Goal: Task Accomplishment & Management: Complete application form

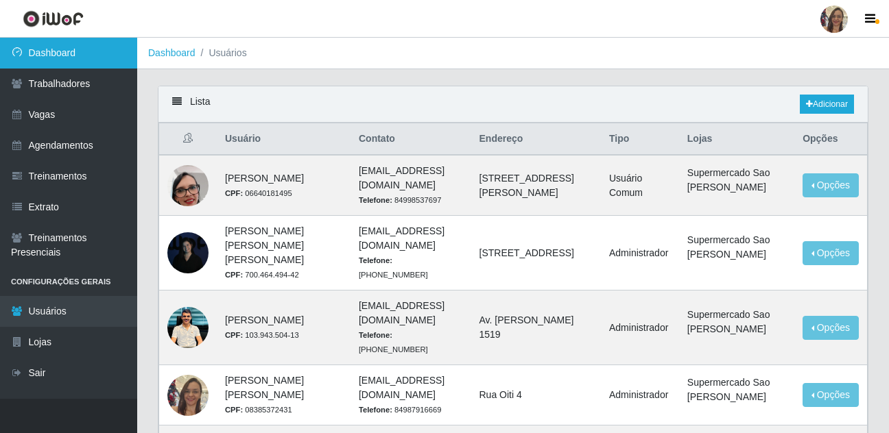
click at [65, 54] on link "Dashboard" at bounding box center [68, 53] width 137 height 31
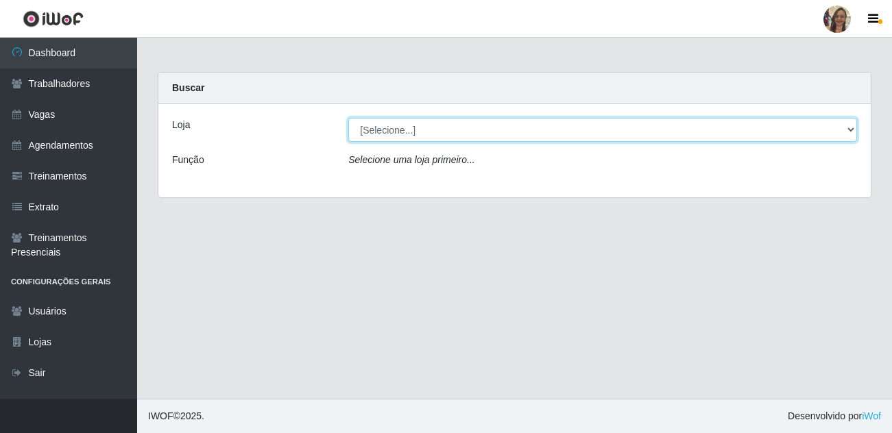
click at [403, 137] on select "[Selecione...] Supermercado Sao Francisco - Amarante" at bounding box center [602, 130] width 509 height 24
select select "383"
click at [348, 118] on select "[Selecione...] Supermercado Sao Francisco - Amarante" at bounding box center [602, 130] width 509 height 24
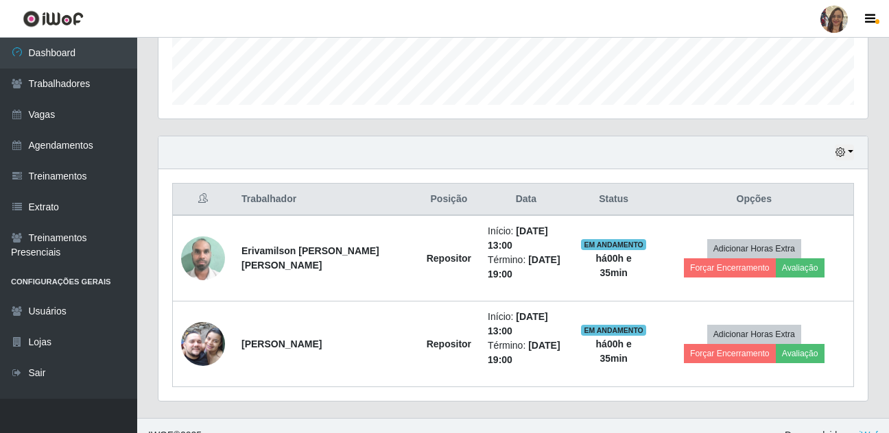
scroll to position [405, 0]
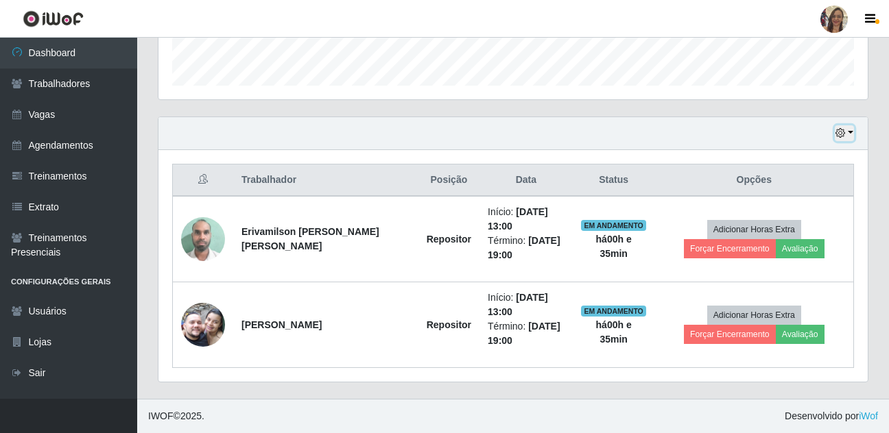
click at [849, 133] on button "button" at bounding box center [844, 133] width 19 height 16
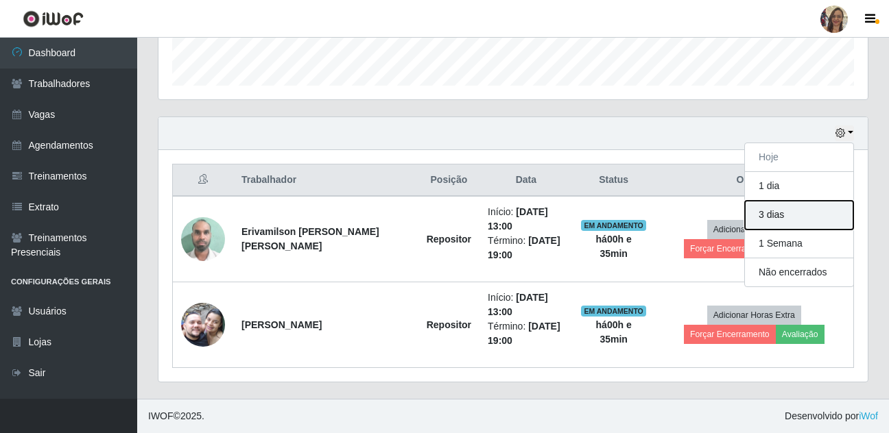
click at [774, 210] on button "3 dias" at bounding box center [799, 215] width 108 height 29
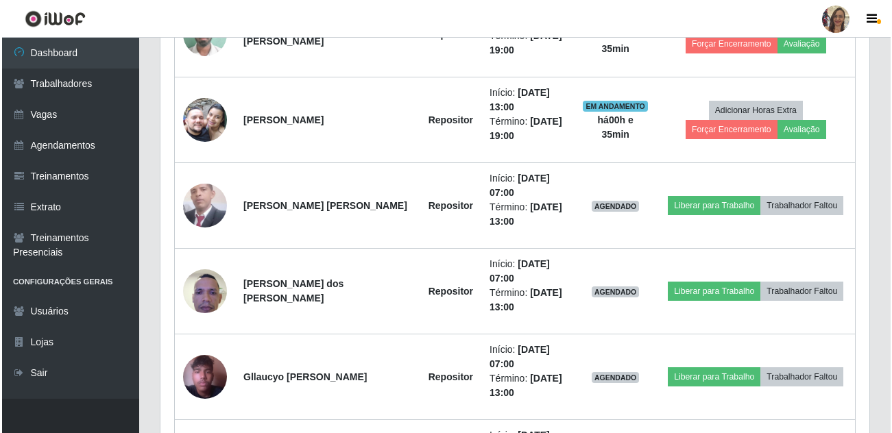
scroll to position [610, 0]
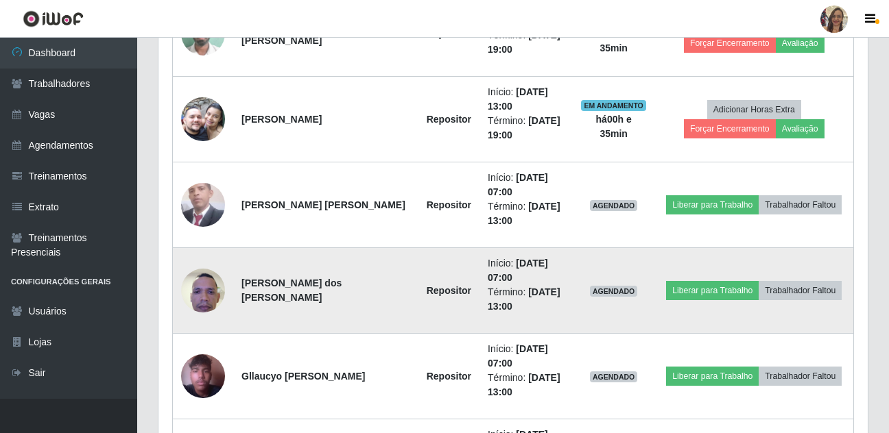
click at [208, 285] on img at bounding box center [203, 290] width 44 height 58
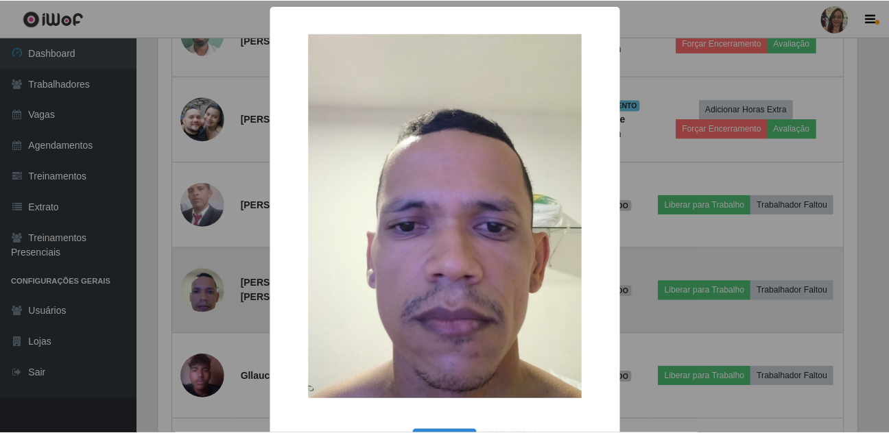
scroll to position [285, 702]
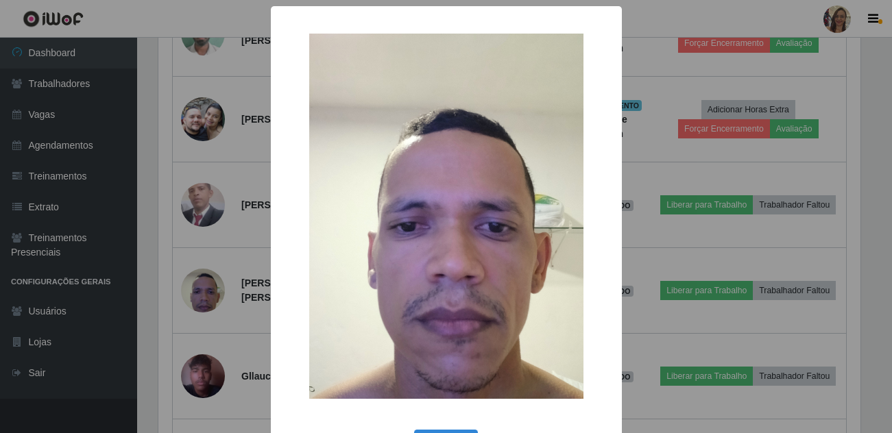
click at [230, 278] on div "× OK Cancel" at bounding box center [446, 216] width 892 height 433
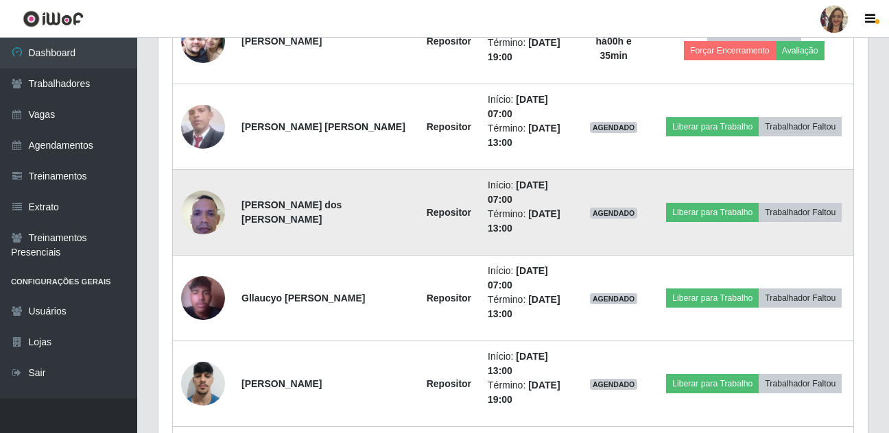
scroll to position [507, 0]
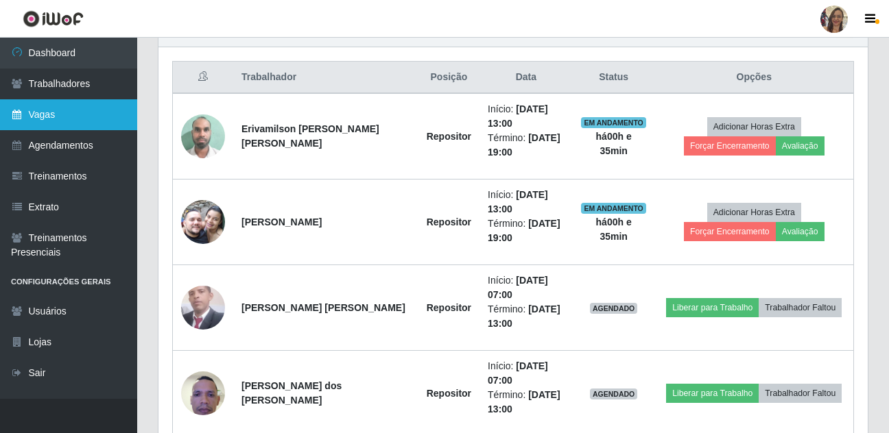
click at [68, 123] on link "Vagas" at bounding box center [68, 114] width 137 height 31
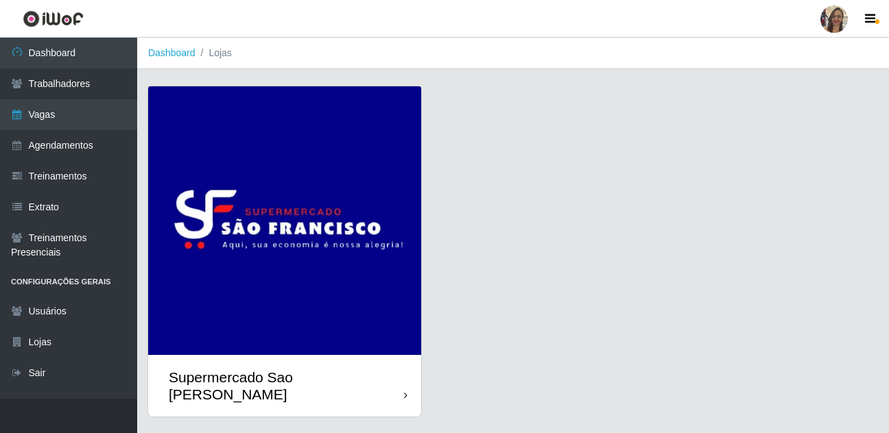
click at [223, 176] on img at bounding box center [284, 220] width 273 height 269
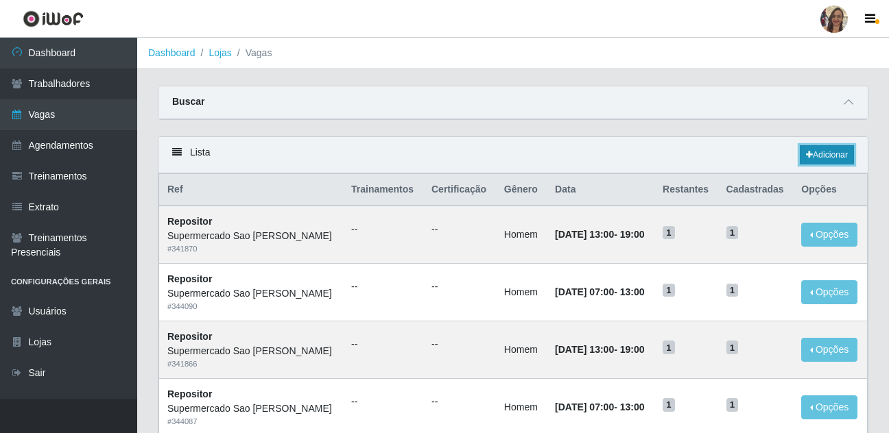
click at [816, 156] on link "Adicionar" at bounding box center [827, 154] width 54 height 19
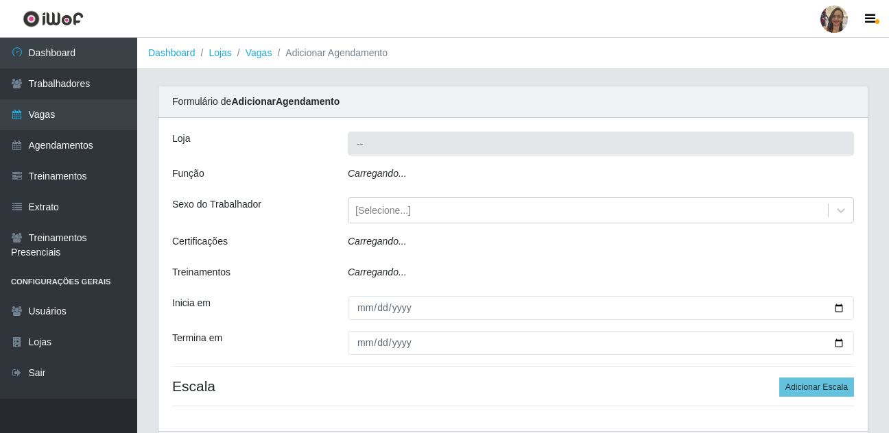
type input "Supermercado Sao [PERSON_NAME]"
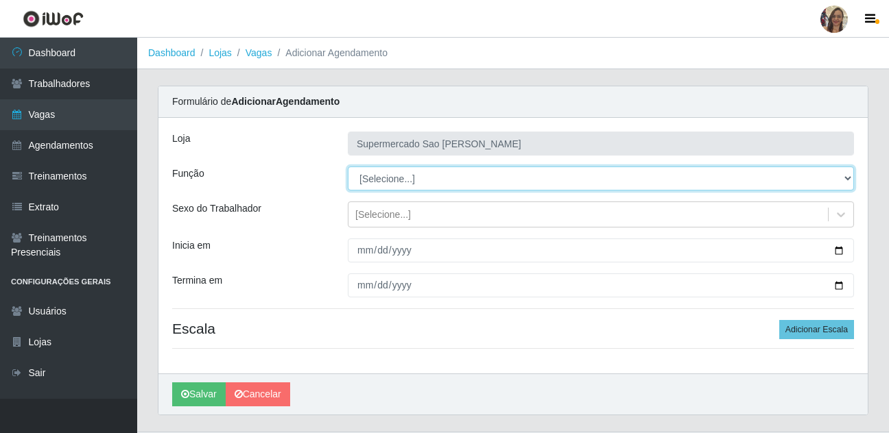
click at [377, 177] on select "[Selecione...] ASG ASG + ASG ++ Balconista de Açougue Balconista de Açougue + B…" at bounding box center [601, 179] width 506 height 24
select select "24"
click at [348, 167] on select "[Selecione...] ASG ASG + ASG ++ Balconista de Açougue Balconista de Açougue + B…" at bounding box center [601, 179] width 506 height 24
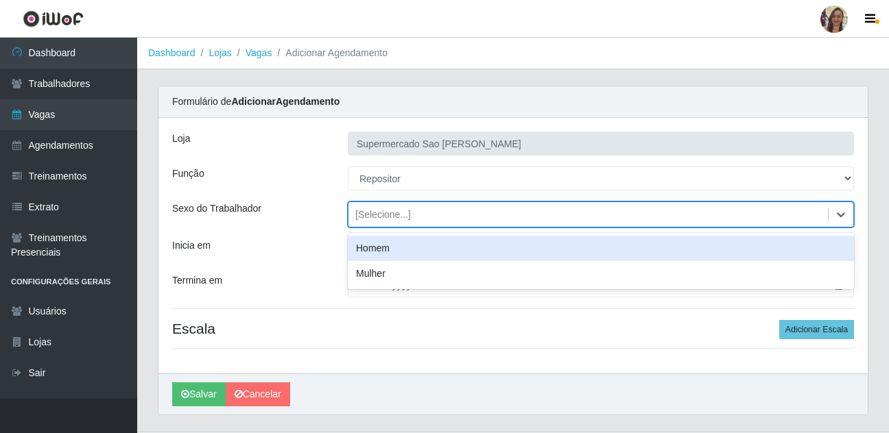
click at [378, 217] on div "[Selecione...]" at bounding box center [383, 215] width 56 height 14
click at [383, 251] on div "Homem" at bounding box center [601, 248] width 506 height 25
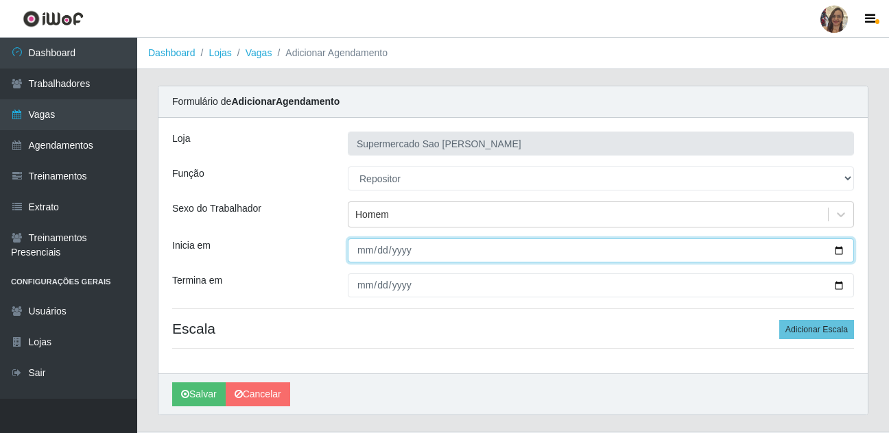
click at [362, 250] on input "Inicia em" at bounding box center [601, 251] width 506 height 24
type input "[DATE]"
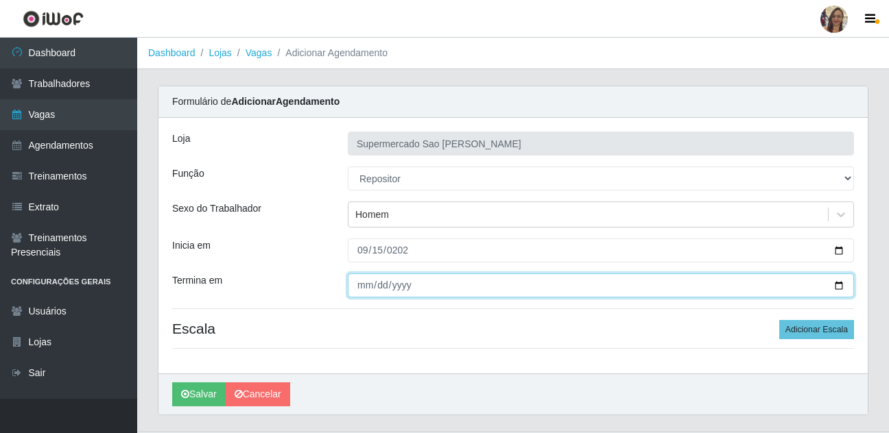
click at [363, 289] on input "Termina em" at bounding box center [601, 286] width 506 height 24
type input "[DATE]"
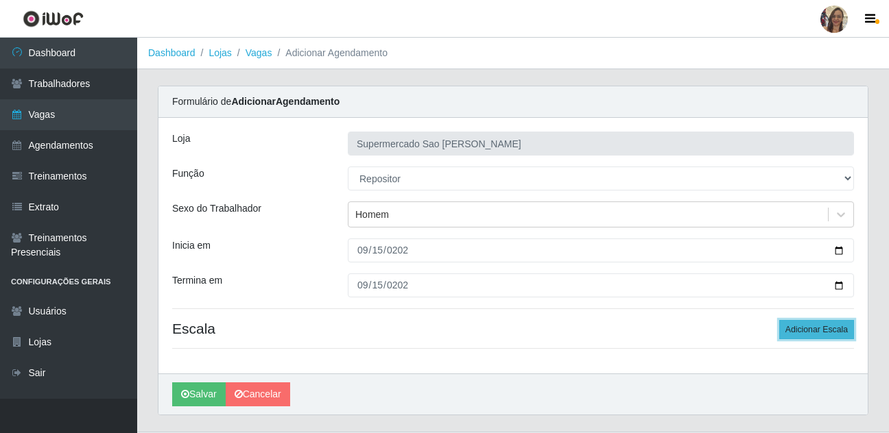
click at [801, 328] on button "Adicionar Escala" at bounding box center [816, 329] width 75 height 19
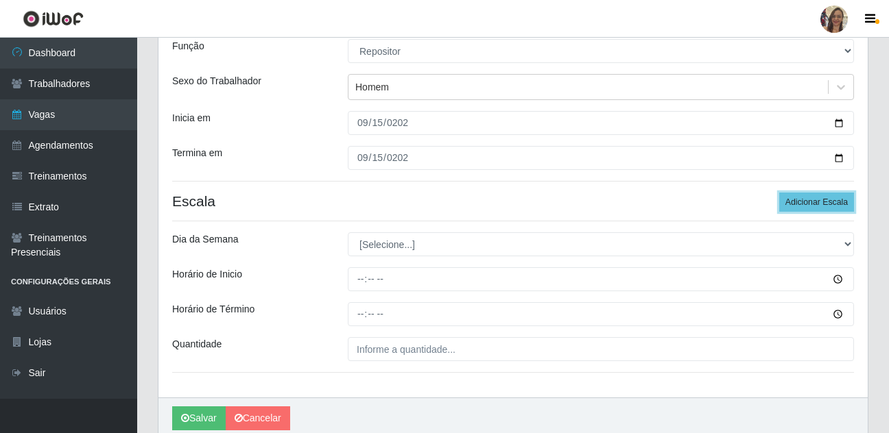
scroll to position [137, 0]
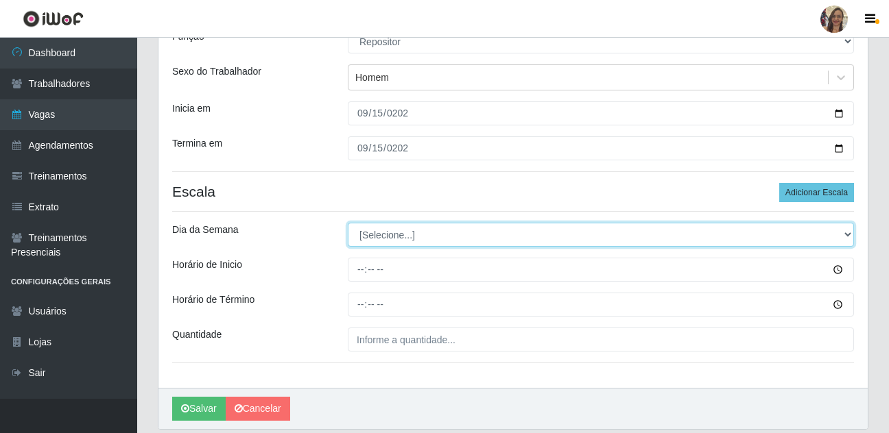
click at [390, 230] on select "[Selecione...] Segunda Terça Quarta Quinta Sexta Sábado Domingo" at bounding box center [601, 235] width 506 height 24
select select "1"
click at [348, 223] on select "[Selecione...] Segunda Terça Quarta Quinta Sexta Sábado Domingo" at bounding box center [601, 235] width 506 height 24
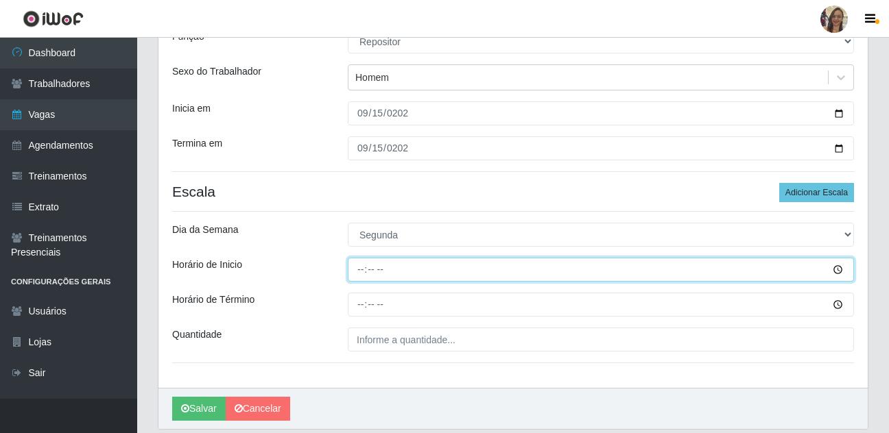
click at [363, 267] on input "Horário de Inicio" at bounding box center [601, 270] width 506 height 24
type input "07:00"
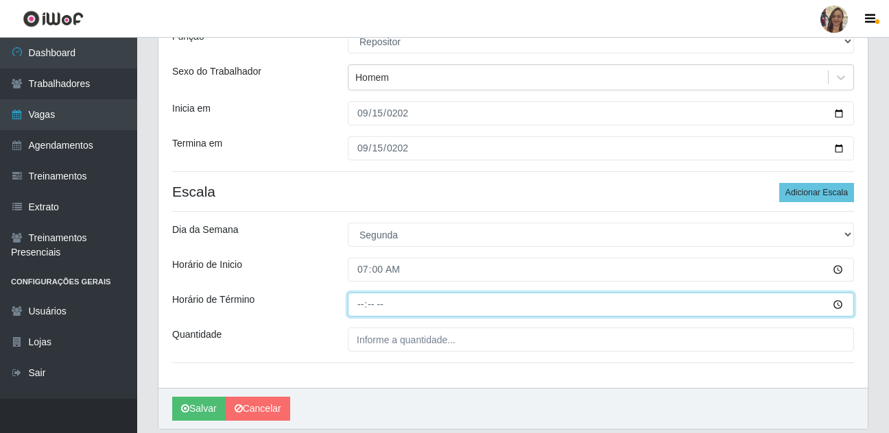
click at [359, 307] on input "Horário de Término" at bounding box center [601, 305] width 506 height 24
type input "13:00"
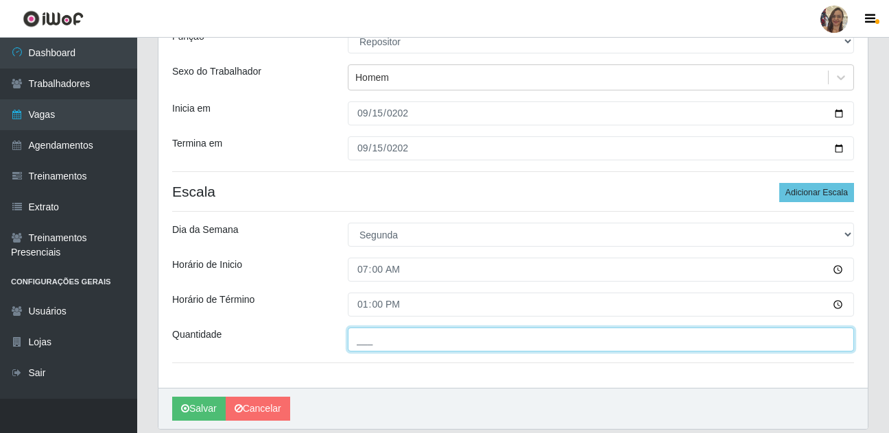
click at [420, 352] on input "___" at bounding box center [601, 340] width 506 height 24
type input "1__"
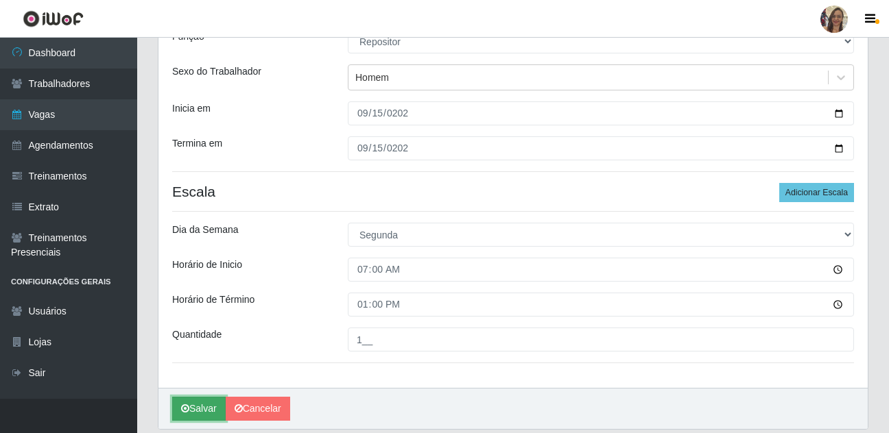
click at [197, 408] on button "Salvar" at bounding box center [198, 409] width 53 height 24
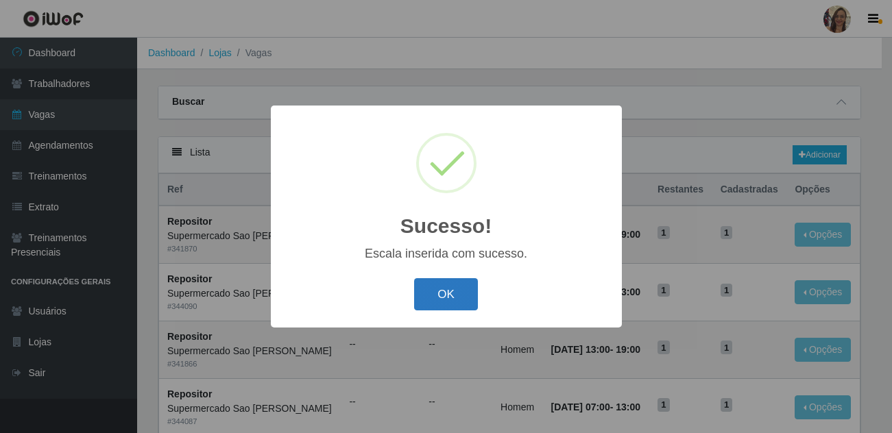
click at [442, 296] on button "OK" at bounding box center [446, 294] width 64 height 32
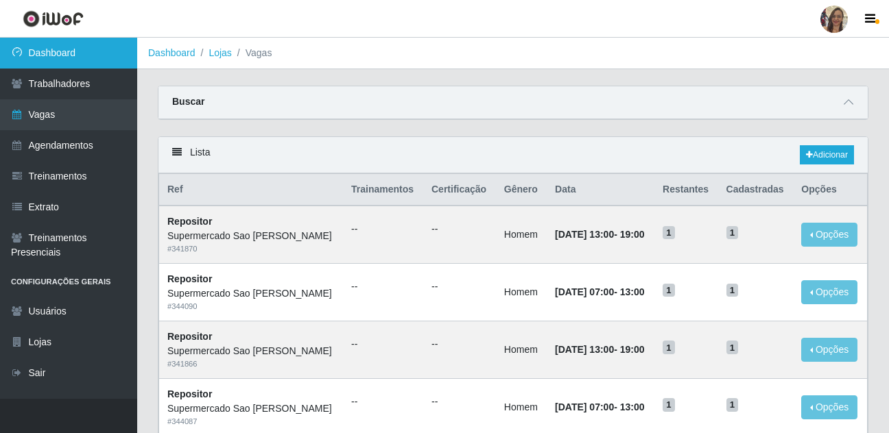
click at [88, 56] on link "Dashboard" at bounding box center [68, 53] width 137 height 31
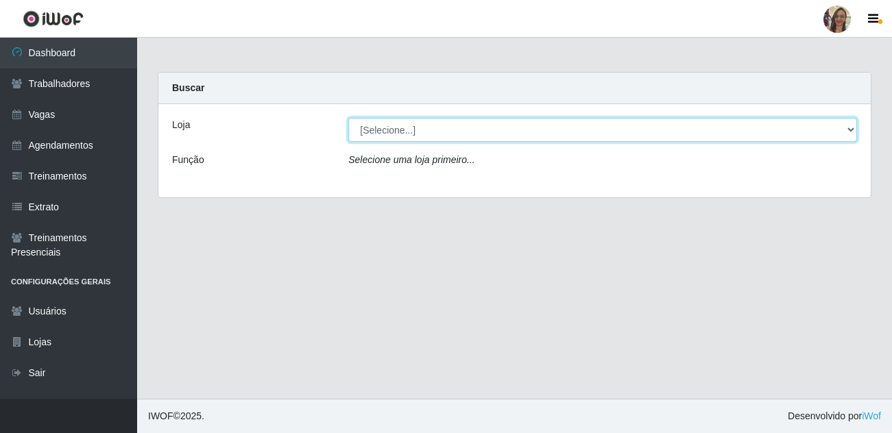
click at [387, 130] on select "[Selecione...] Supermercado Sao Francisco - Amarante" at bounding box center [602, 130] width 509 height 24
select select "383"
click at [348, 118] on select "[Selecione...] Supermercado Sao Francisco - Amarante" at bounding box center [602, 130] width 509 height 24
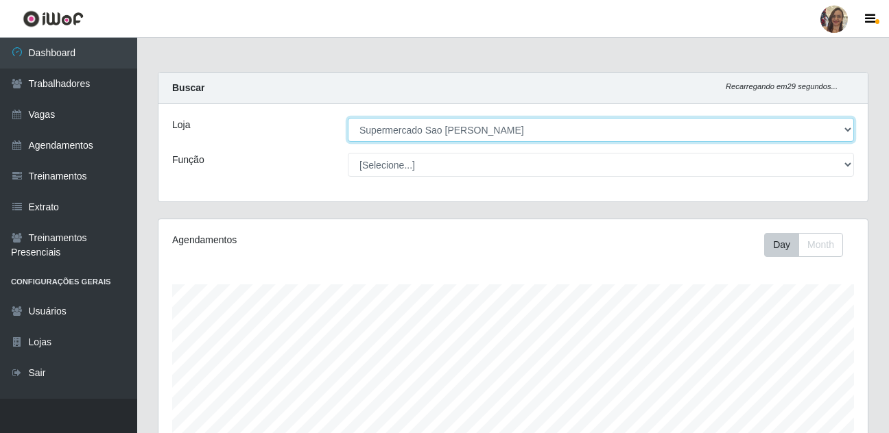
scroll to position [285, 709]
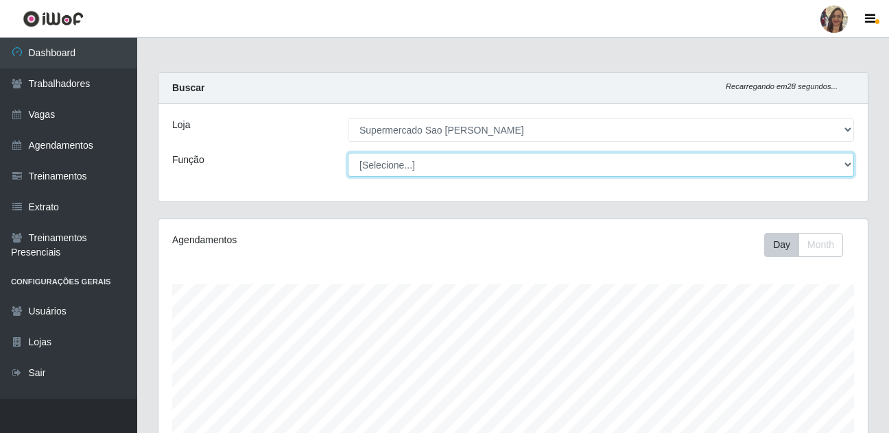
click at [400, 165] on select "[Selecione...] ASG ASG + ASG ++ Balconista de Açougue Balconista de Açougue + B…" at bounding box center [601, 165] width 506 height 24
select select "24"
click at [348, 153] on select "[Selecione...] ASG ASG + ASG ++ Balconista de Açougue Balconista de Açougue + B…" at bounding box center [601, 165] width 506 height 24
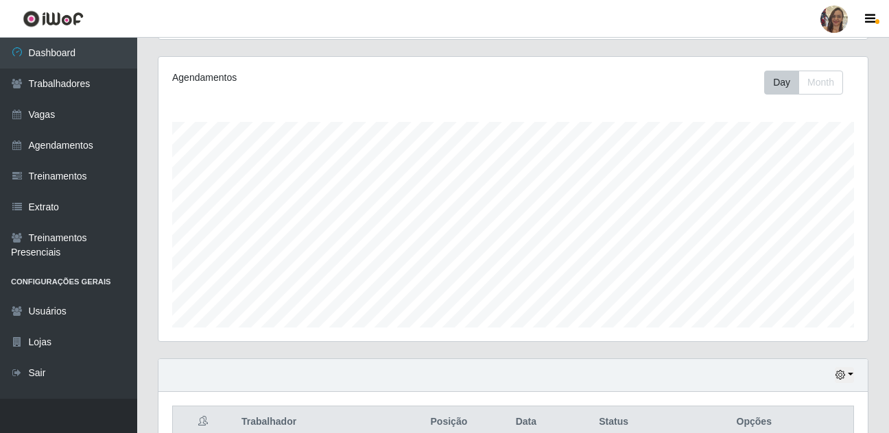
scroll to position [0, 0]
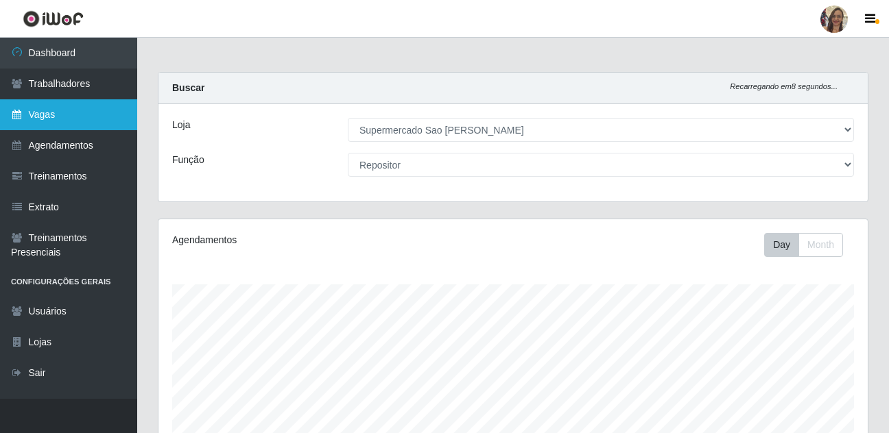
click at [45, 115] on link "Vagas" at bounding box center [68, 114] width 137 height 31
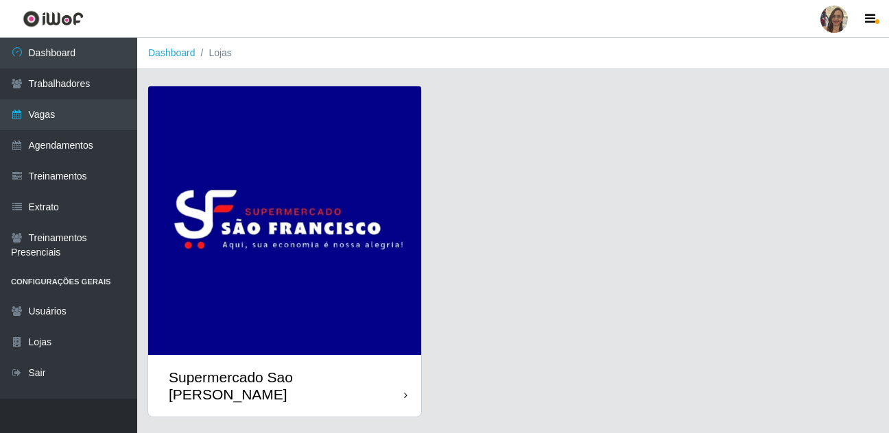
click at [323, 193] on img at bounding box center [284, 220] width 273 height 269
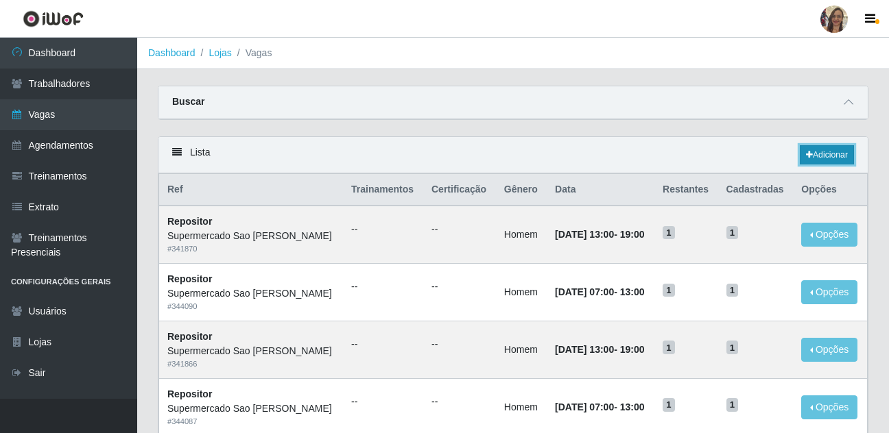
click at [819, 155] on link "Adicionar" at bounding box center [827, 154] width 54 height 19
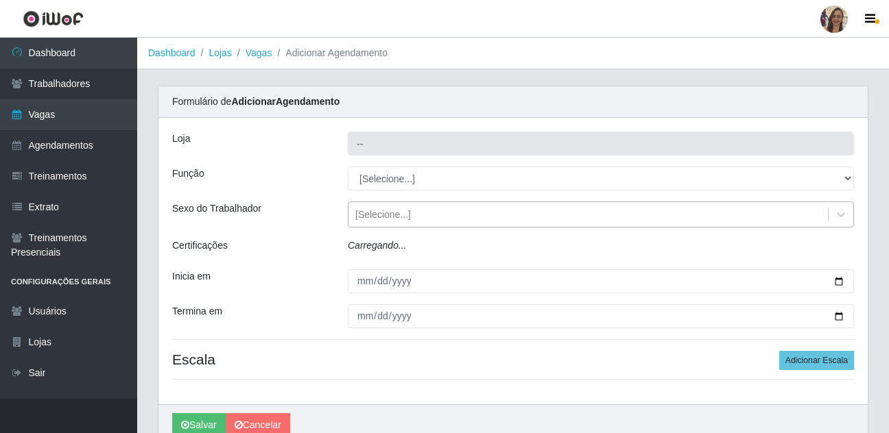
type input "Supermercado Sao [PERSON_NAME]"
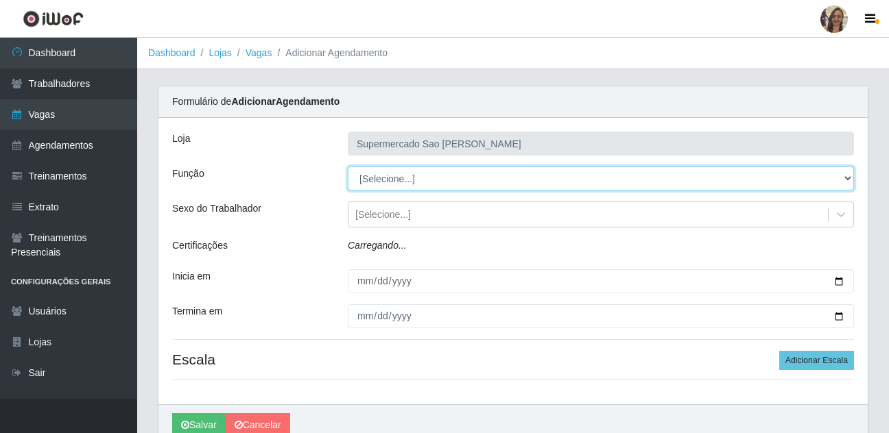
click at [382, 180] on select "[Selecione...] ASG ASG + ASG ++ Balconista de Açougue Balconista de Açougue + B…" at bounding box center [601, 179] width 506 height 24
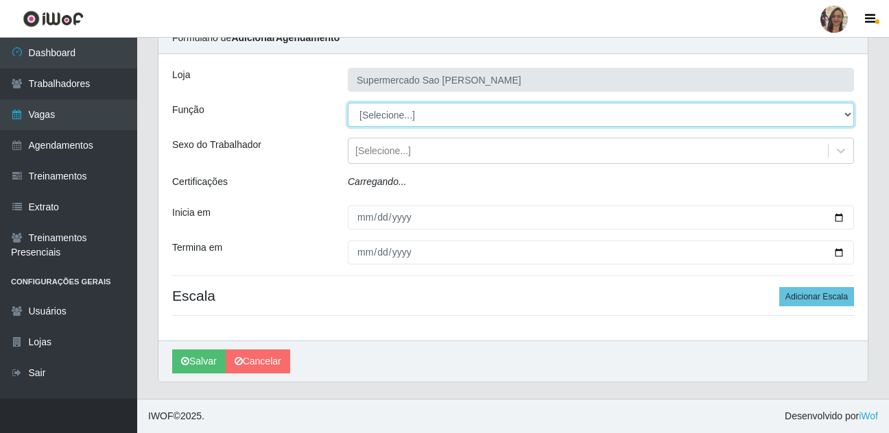
click at [391, 118] on select "[Selecione...] ASG ASG + ASG ++ Balconista de Açougue Balconista de Açougue + B…" at bounding box center [601, 115] width 506 height 24
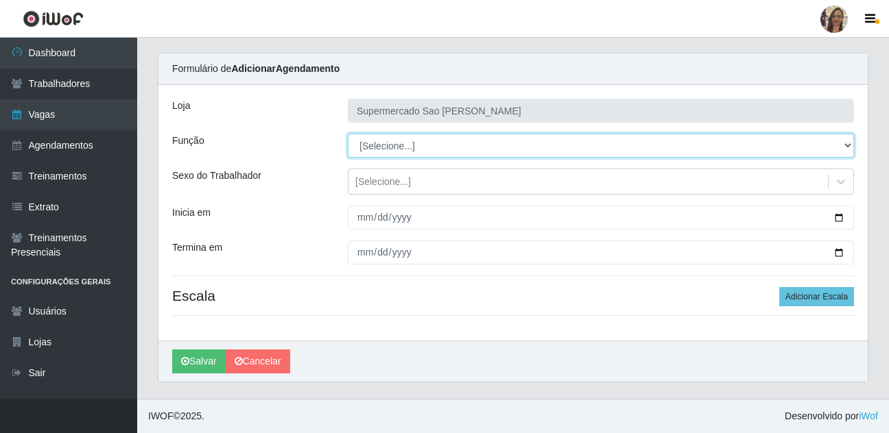
scroll to position [33, 0]
select select "24"
click at [348, 134] on select "[Selecione...] ASG ASG + ASG ++ Balconista de Açougue Balconista de Açougue + B…" at bounding box center [601, 146] width 506 height 24
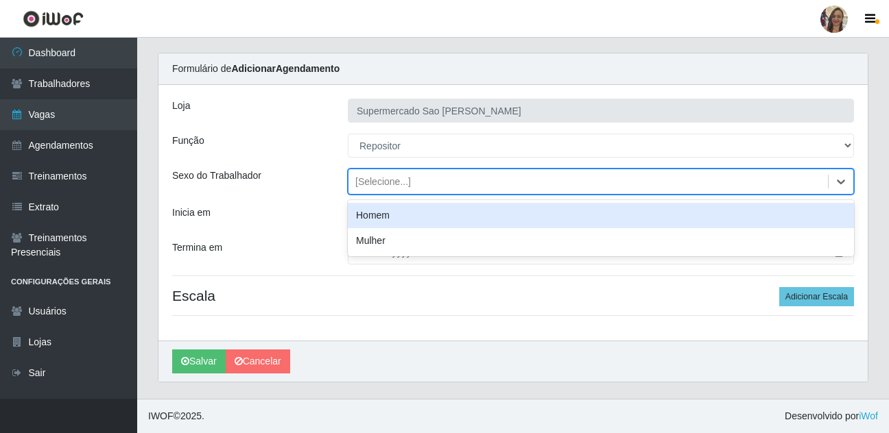
click at [377, 184] on div "[Selecione...]" at bounding box center [383, 182] width 56 height 14
click at [379, 214] on div "Homem" at bounding box center [601, 215] width 506 height 25
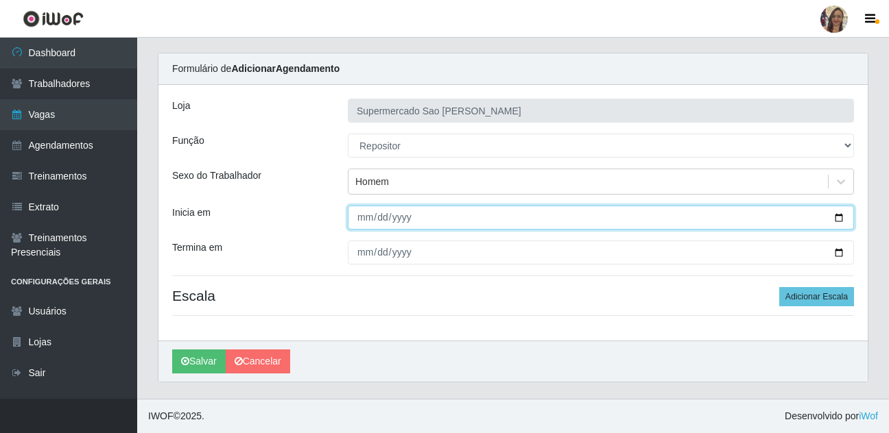
click at [355, 222] on input "Inicia em" at bounding box center [601, 218] width 506 height 24
type input "[DATE]"
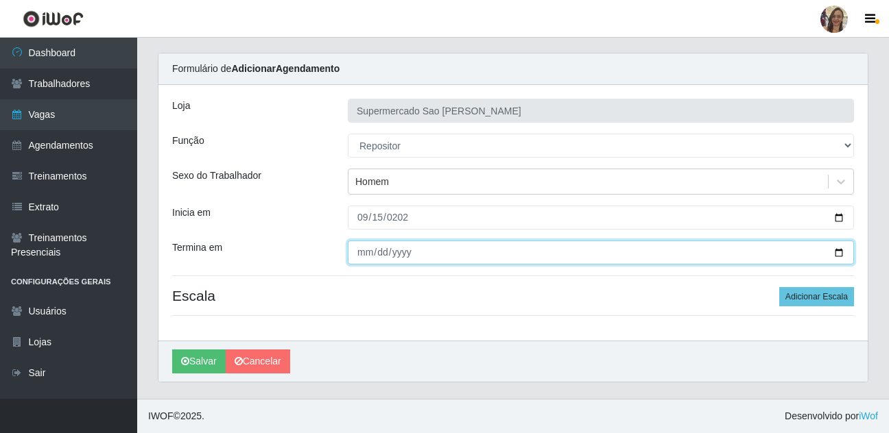
click at [356, 249] on input "Termina em" at bounding box center [601, 253] width 506 height 24
type input "[DATE]"
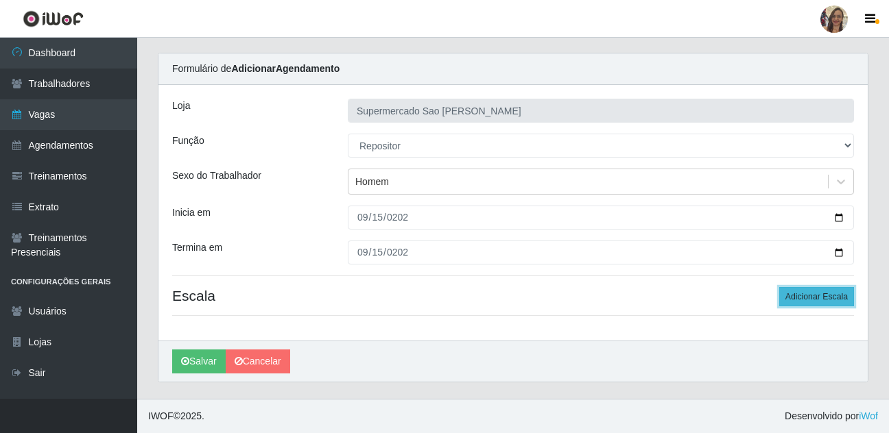
click at [830, 293] on button "Adicionar Escala" at bounding box center [816, 296] width 75 height 19
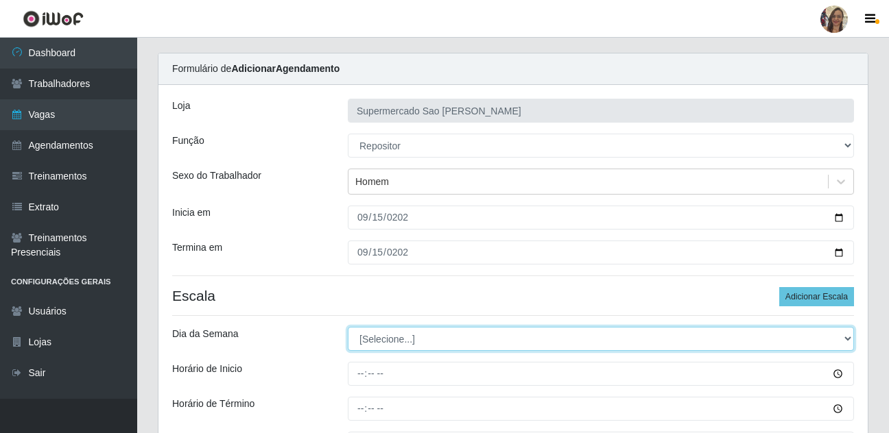
click at [385, 332] on select "[Selecione...] Segunda Terça Quarta Quinta Sexta Sábado Domingo" at bounding box center [601, 339] width 506 height 24
select select "1"
click at [348, 327] on select "[Selecione...] Segunda Terça Quarta Quinta Sexta Sábado Domingo" at bounding box center [601, 339] width 506 height 24
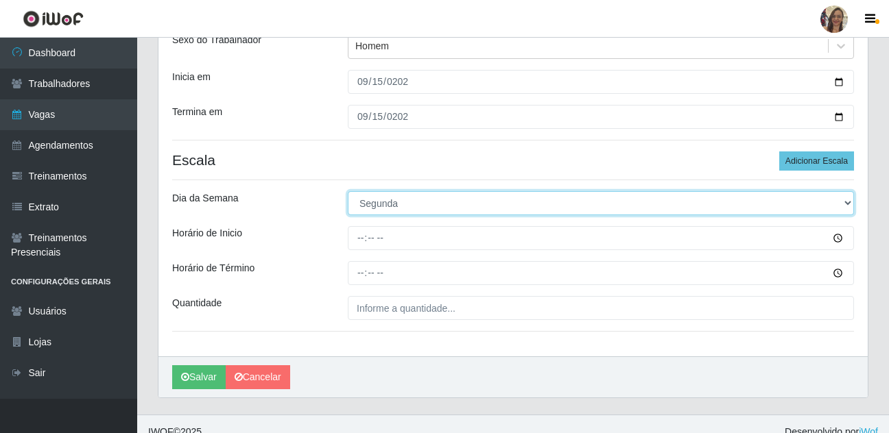
scroll to position [170, 0]
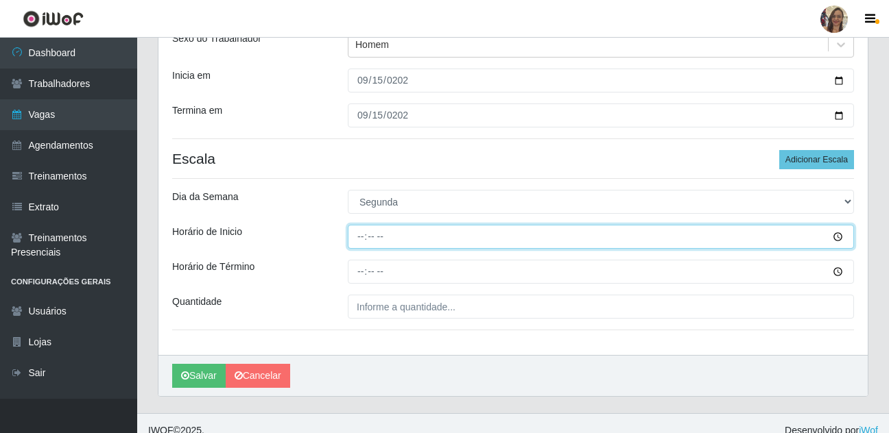
click at [366, 236] on input "Horário de Inicio" at bounding box center [601, 237] width 506 height 24
type input "13:00"
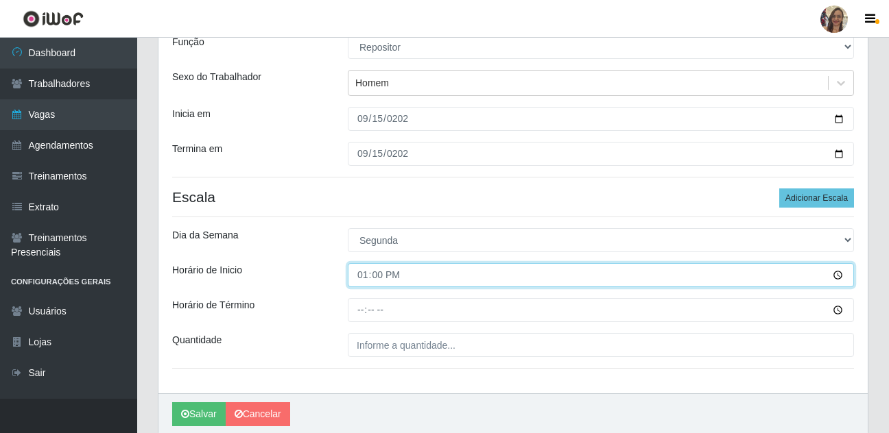
scroll to position [137, 0]
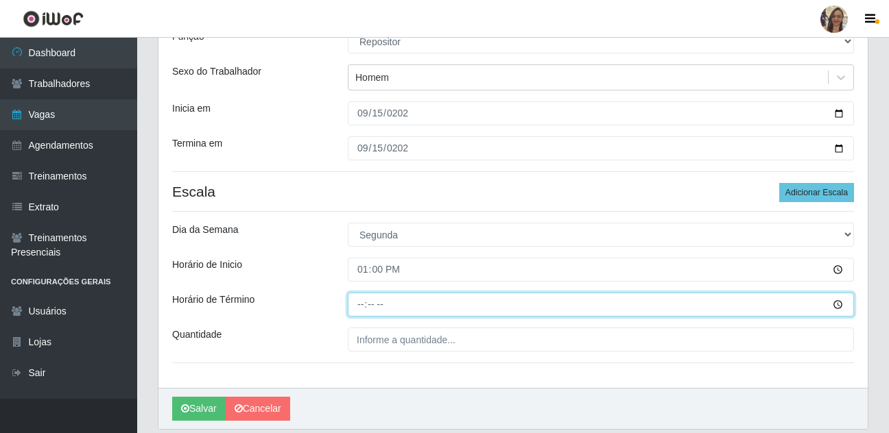
click at [359, 315] on input "Horário de Término" at bounding box center [601, 305] width 506 height 24
type input "19:00"
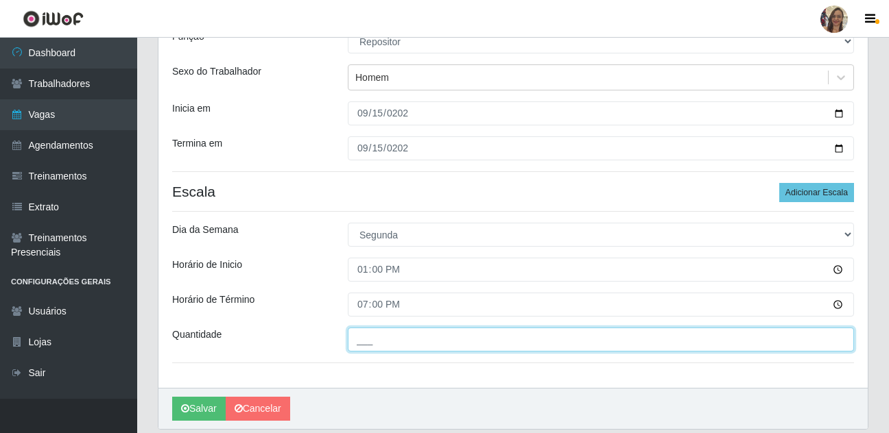
click at [374, 346] on input "___" at bounding box center [601, 340] width 506 height 24
type input "1__"
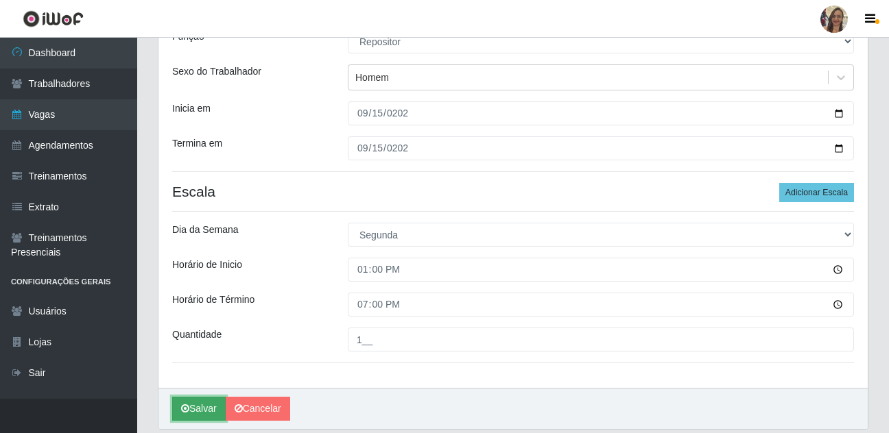
click at [211, 410] on button "Salvar" at bounding box center [198, 409] width 53 height 24
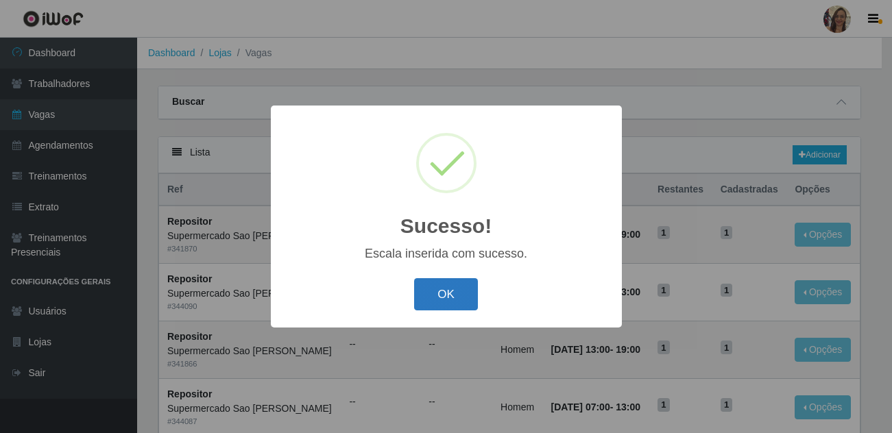
click at [427, 303] on button "OK" at bounding box center [446, 294] width 64 height 32
